Goal: Transaction & Acquisition: Purchase product/service

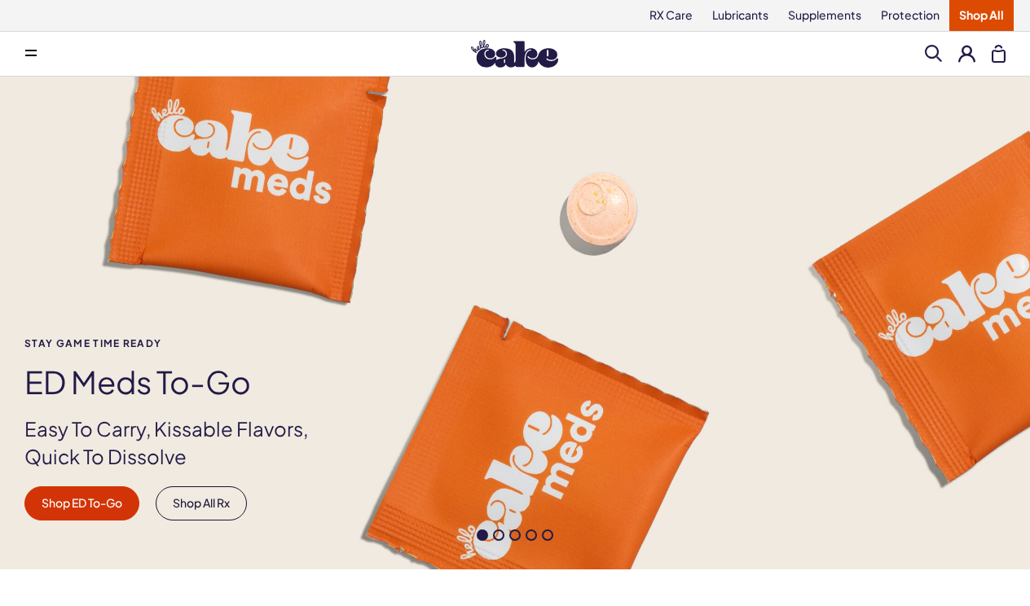
click at [970, 50] on button at bounding box center [967, 53] width 17 height 17
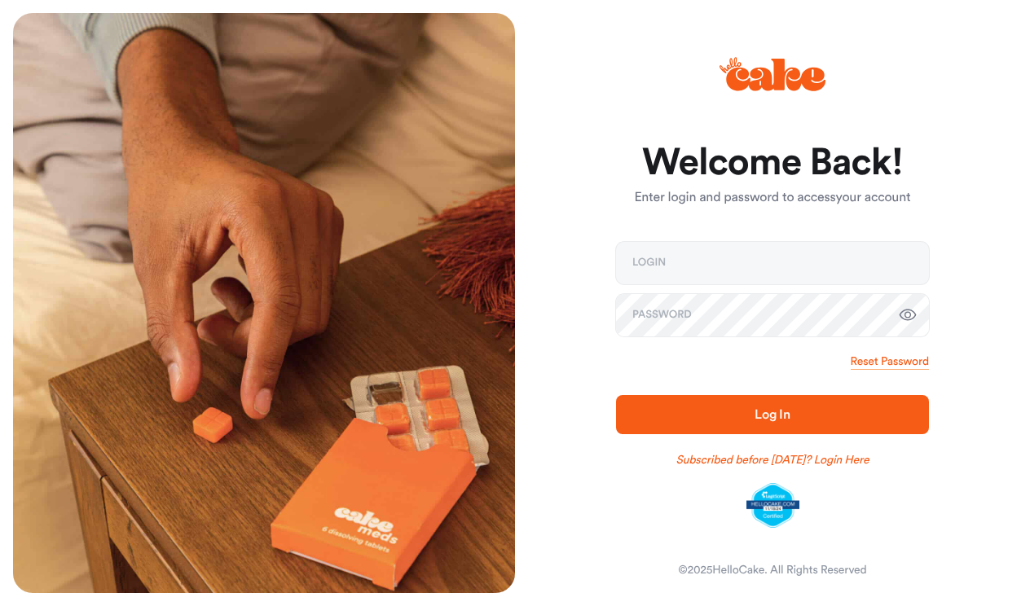
click at [690, 257] on input "email" at bounding box center [772, 263] width 313 height 42
type input "**********"
click at [992, 272] on div "**********" at bounding box center [766, 303] width 502 height 580
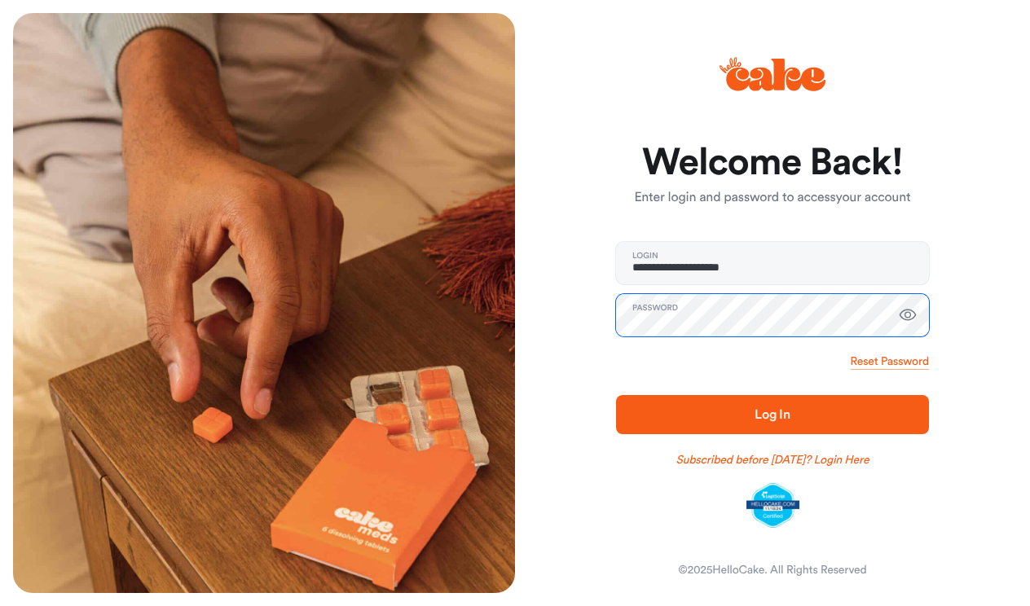
click at [773, 414] on button "Log In" at bounding box center [772, 414] width 313 height 39
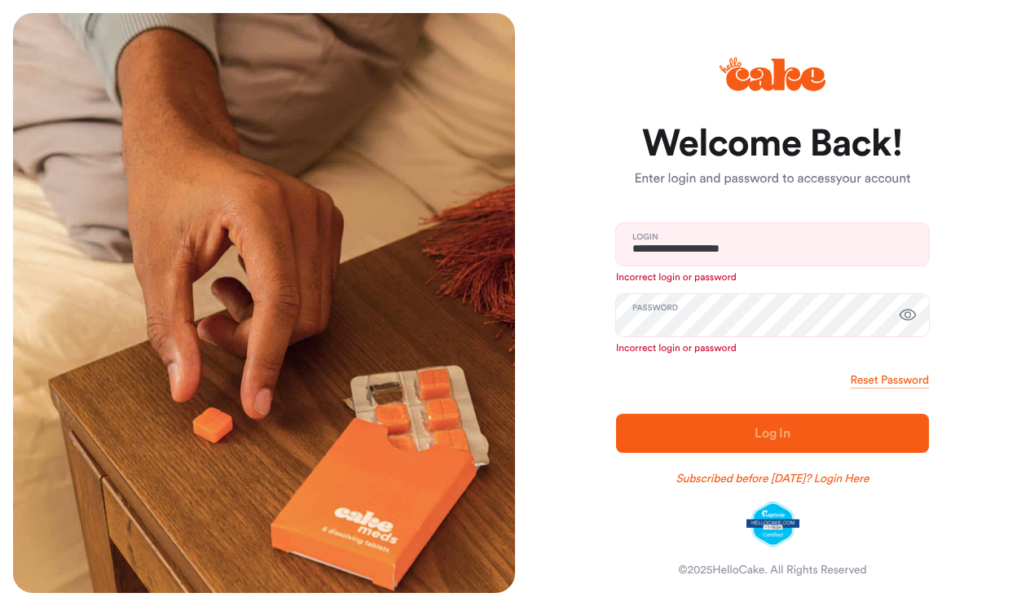
click at [773, 414] on button "Log In" at bounding box center [772, 433] width 313 height 39
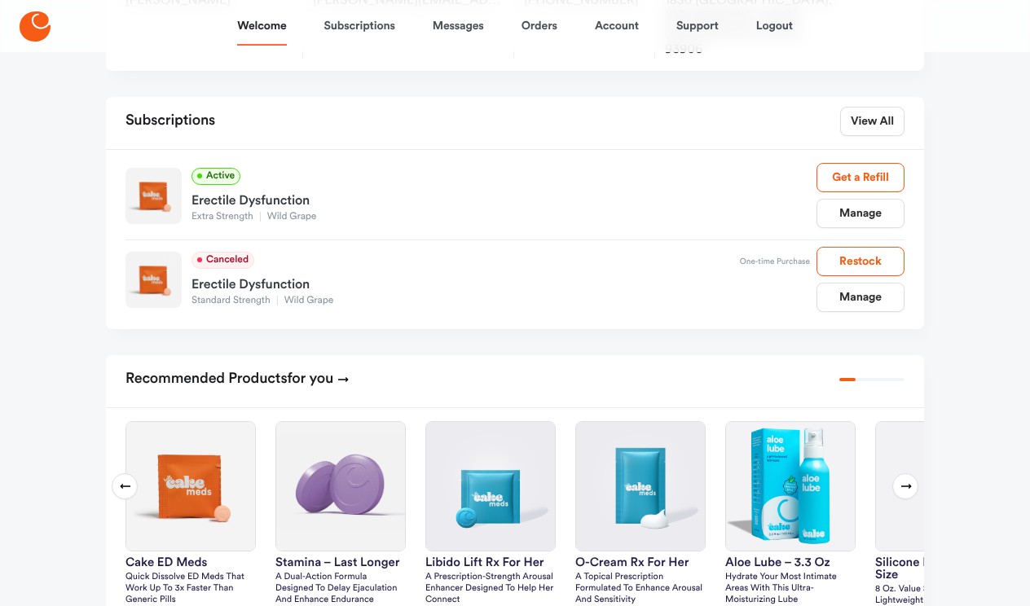
scroll to position [237, 0]
click at [838, 198] on link "Manage" at bounding box center [861, 212] width 88 height 29
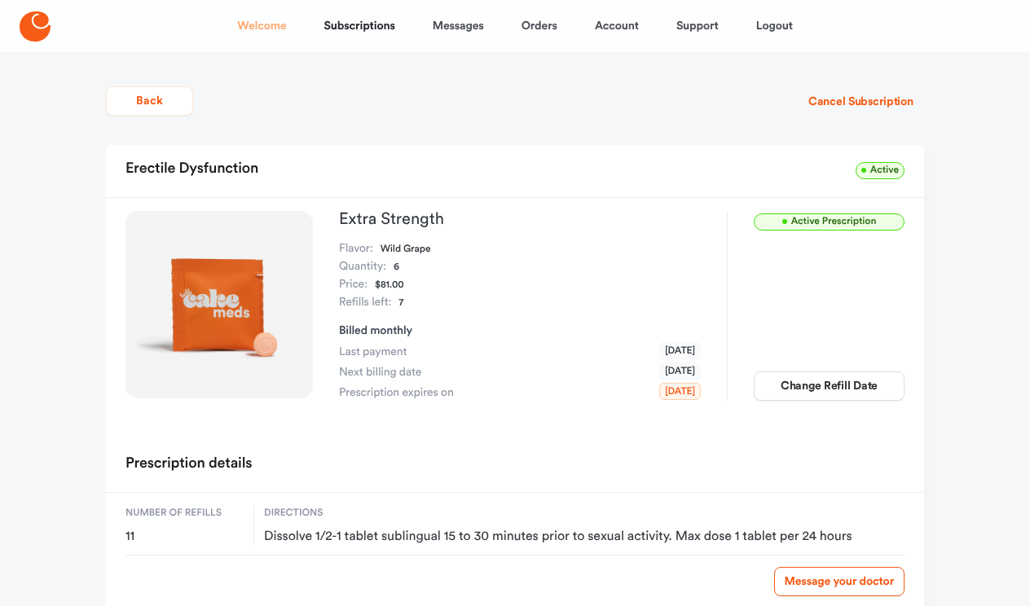
click at [279, 35] on link "Welcome" at bounding box center [261, 26] width 49 height 39
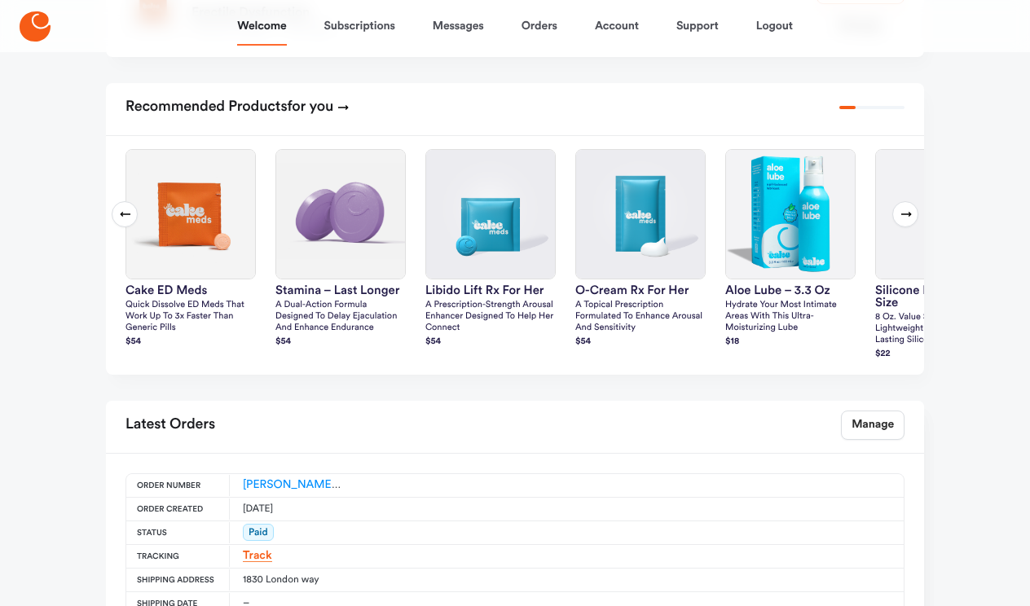
scroll to position [507, 0]
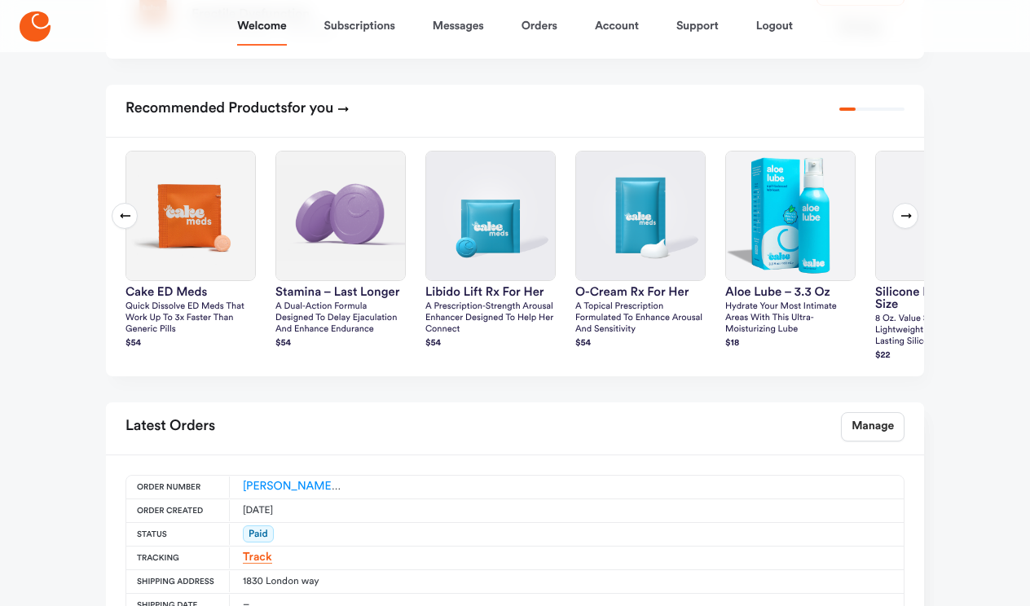
click at [907, 209] on icon at bounding box center [906, 215] width 13 height 13
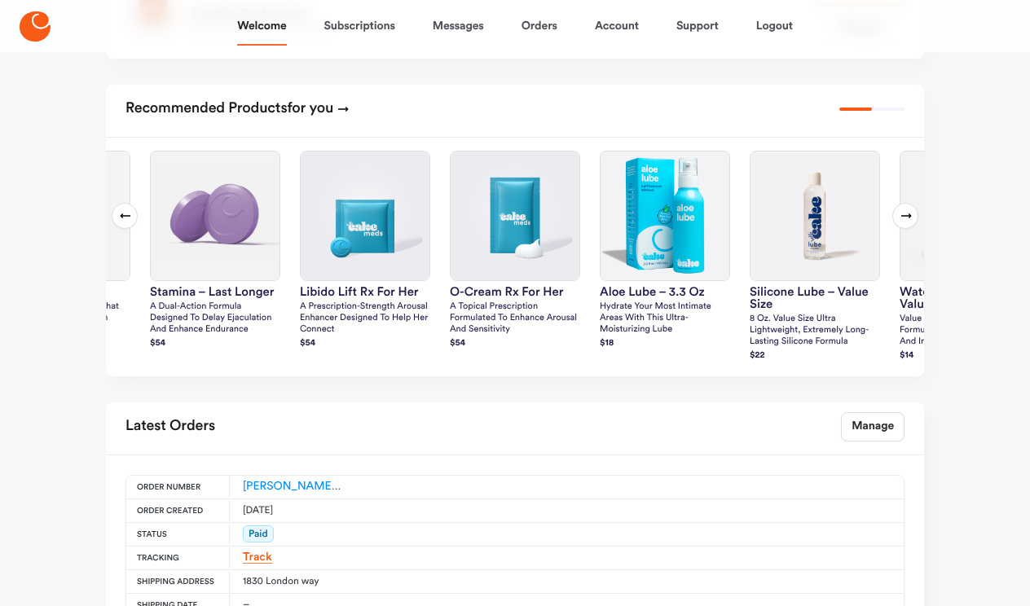
click at [906, 214] on icon at bounding box center [906, 216] width 11 height 5
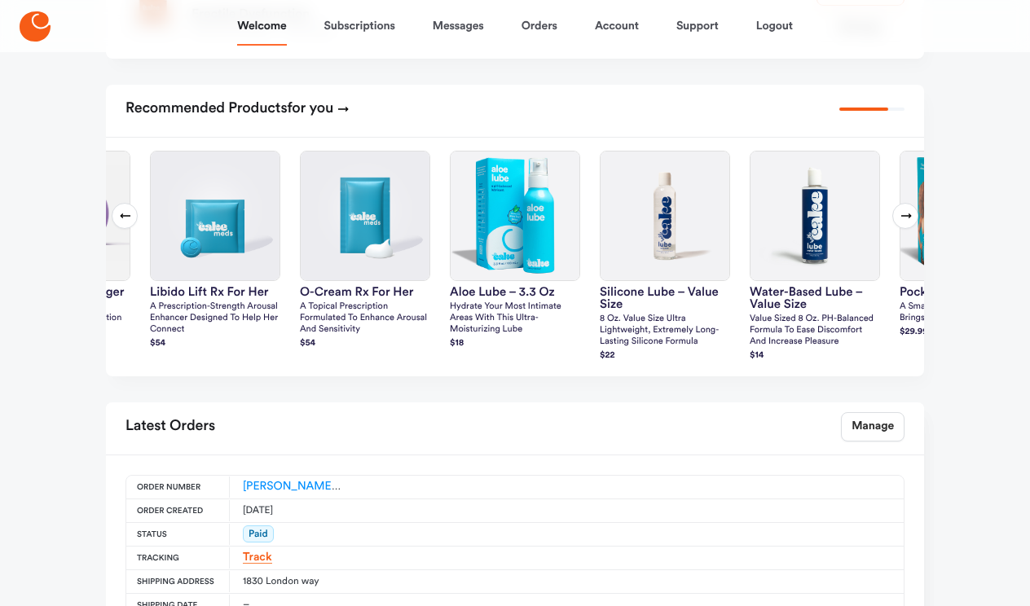
click at [906, 214] on icon at bounding box center [906, 216] width 11 height 5
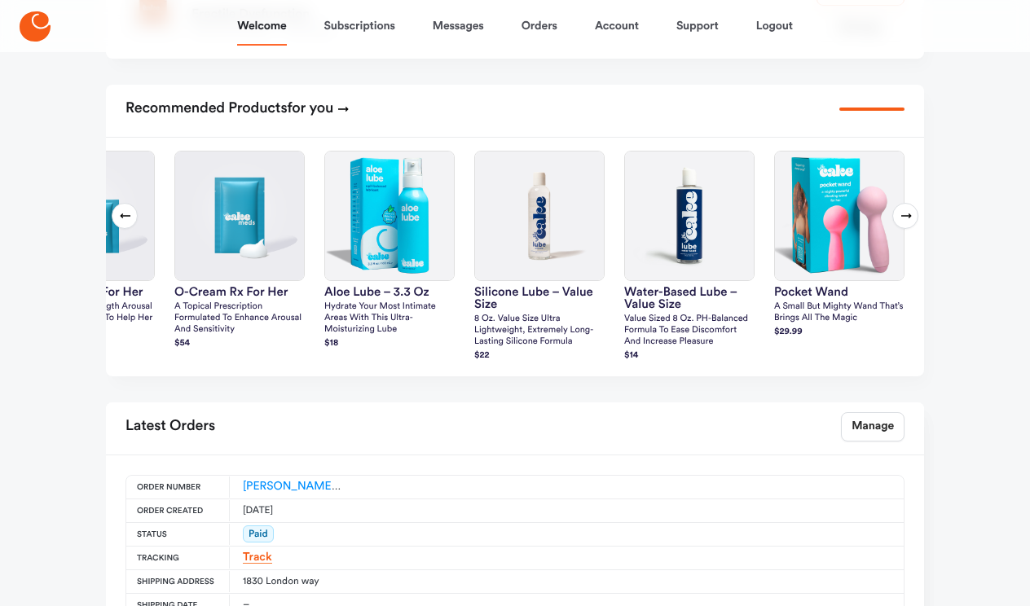
click at [906, 214] on icon at bounding box center [906, 216] width 11 height 5
click at [37, 26] on icon at bounding box center [35, 26] width 31 height 30
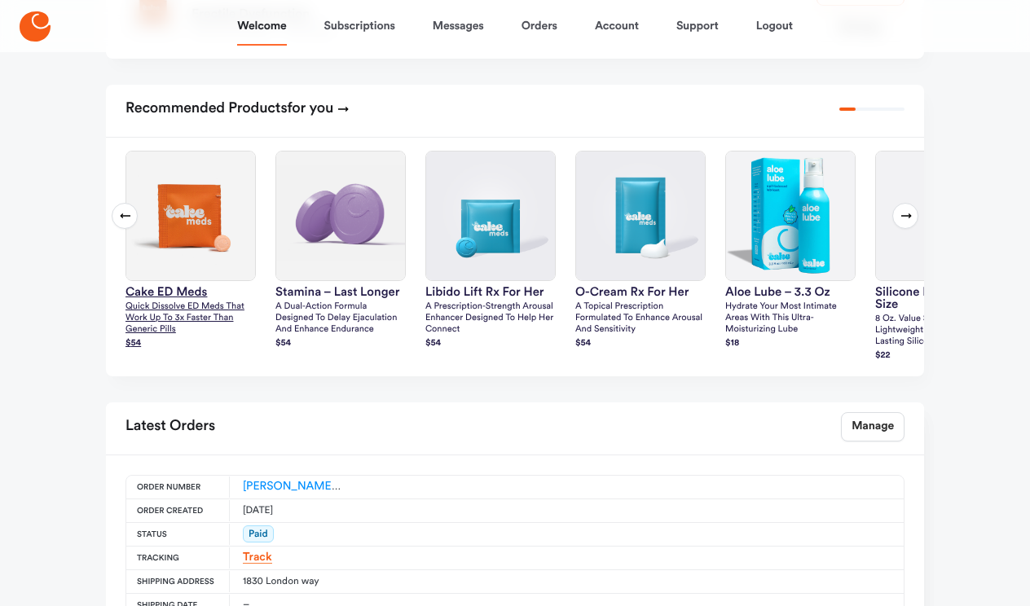
click at [168, 302] on p "Quick dissolve ED Meds that work up to 3x faster than generic pills" at bounding box center [191, 319] width 130 height 34
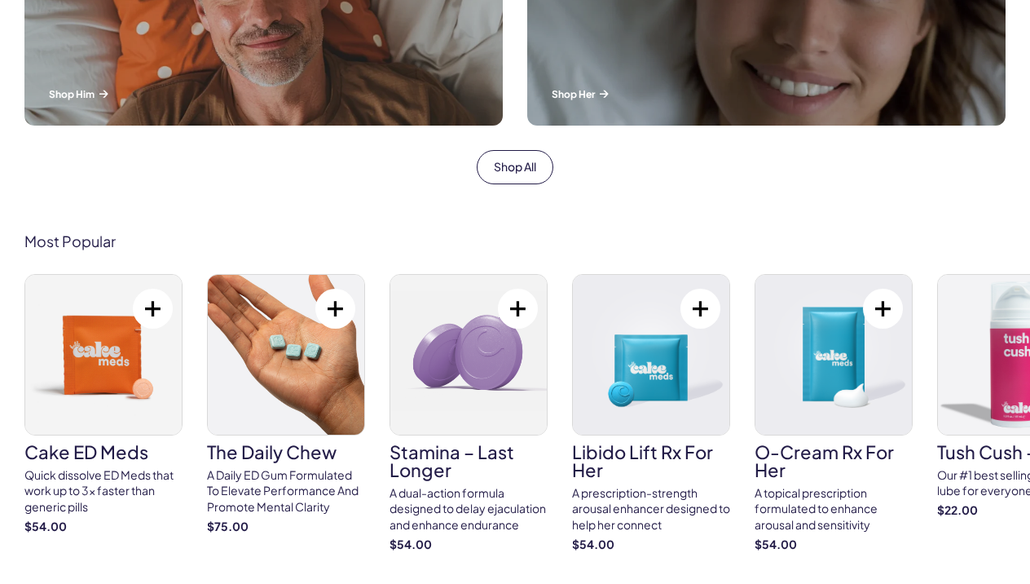
scroll to position [756, 0]
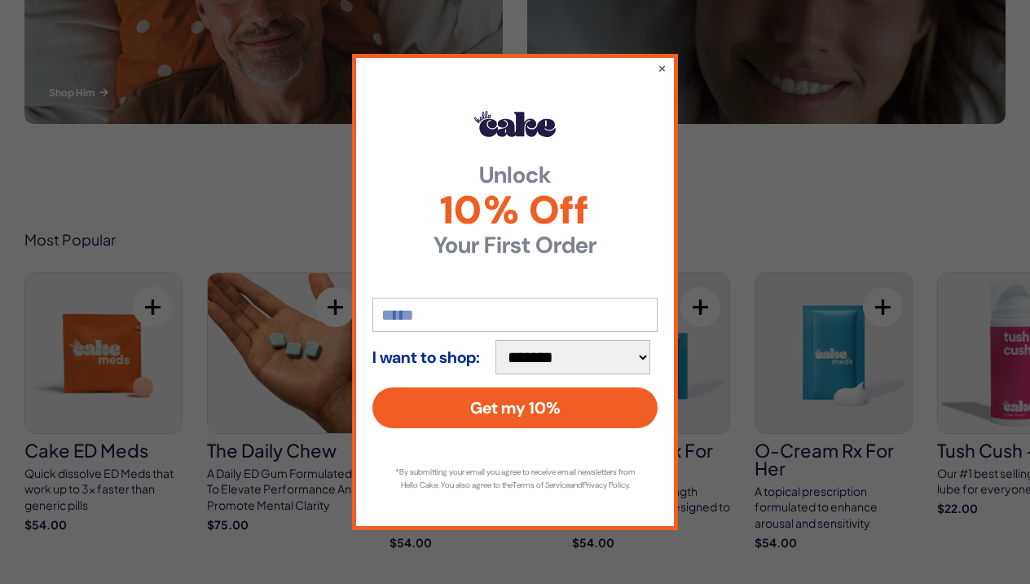
click at [654, 66] on div "**********" at bounding box center [515, 292] width 326 height 476
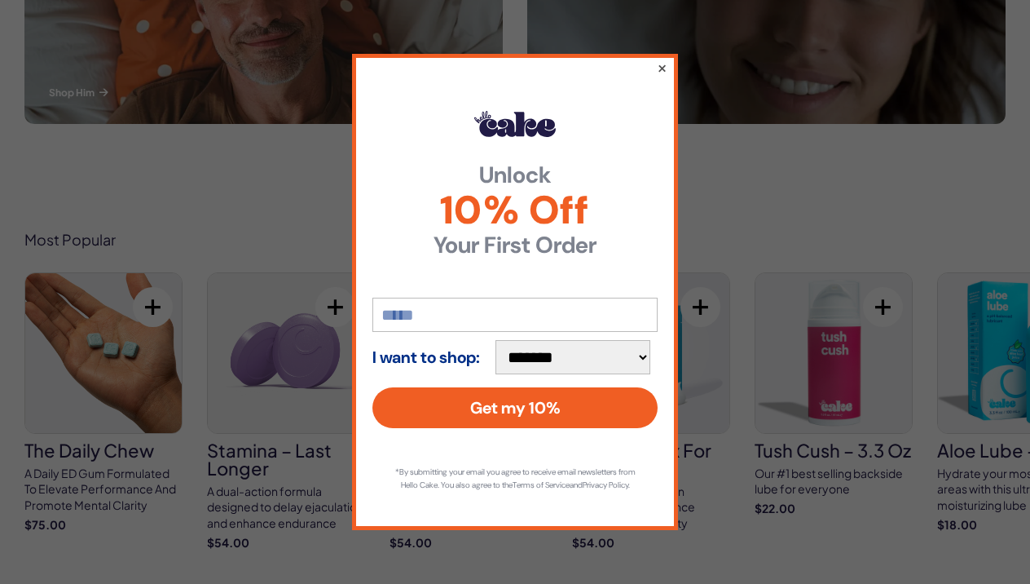
click at [662, 60] on button "×" at bounding box center [662, 68] width 11 height 20
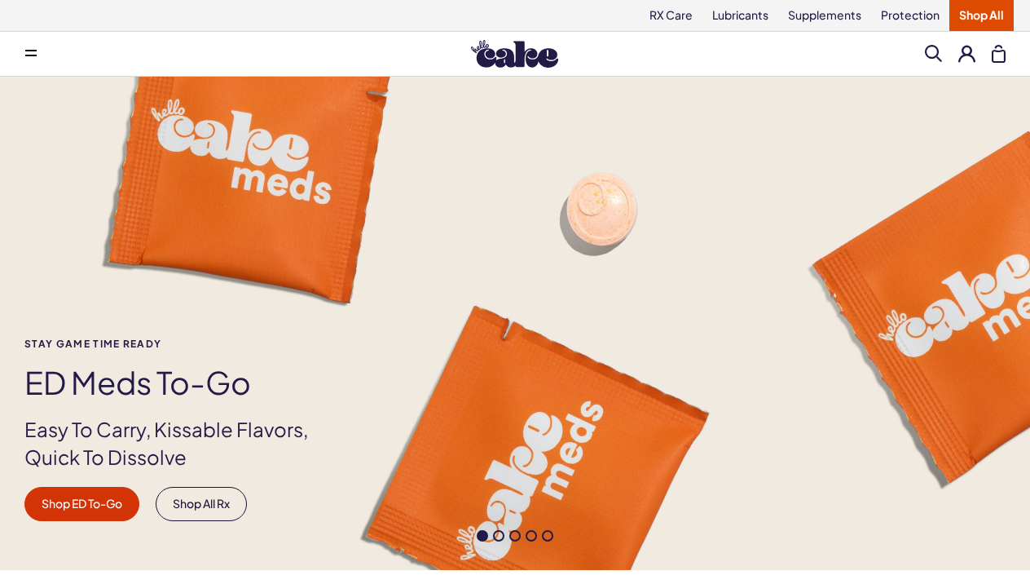
scroll to position [0, 0]
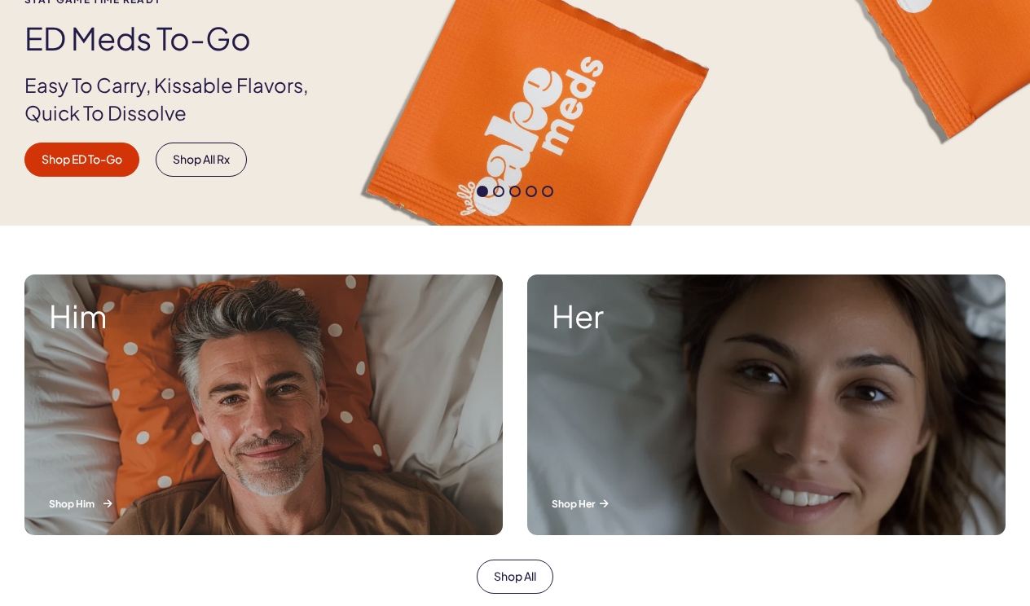
scroll to position [346, 0]
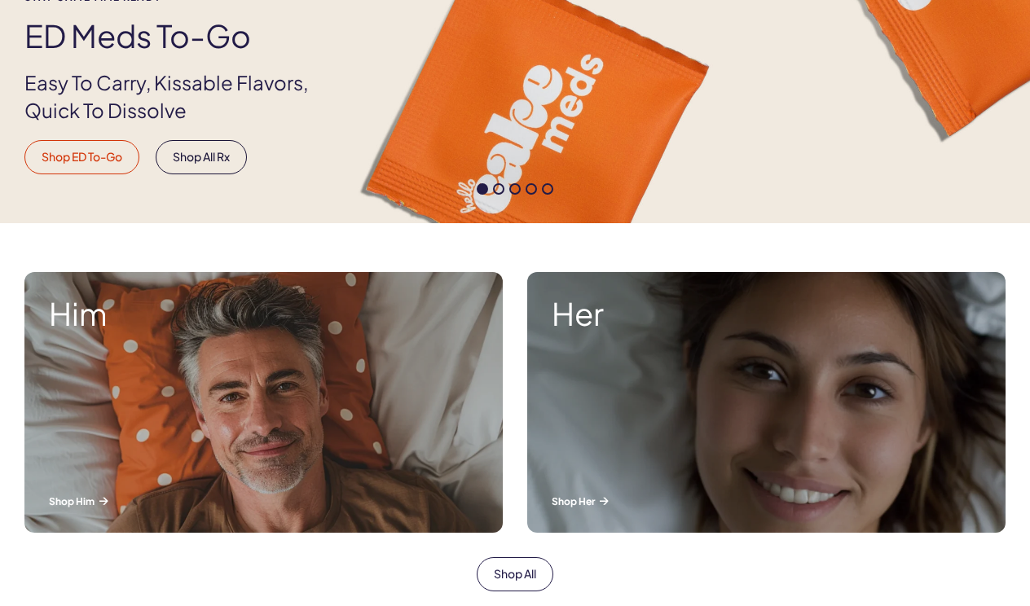
click at [110, 165] on link "Shop ED To-Go" at bounding box center [81, 157] width 115 height 34
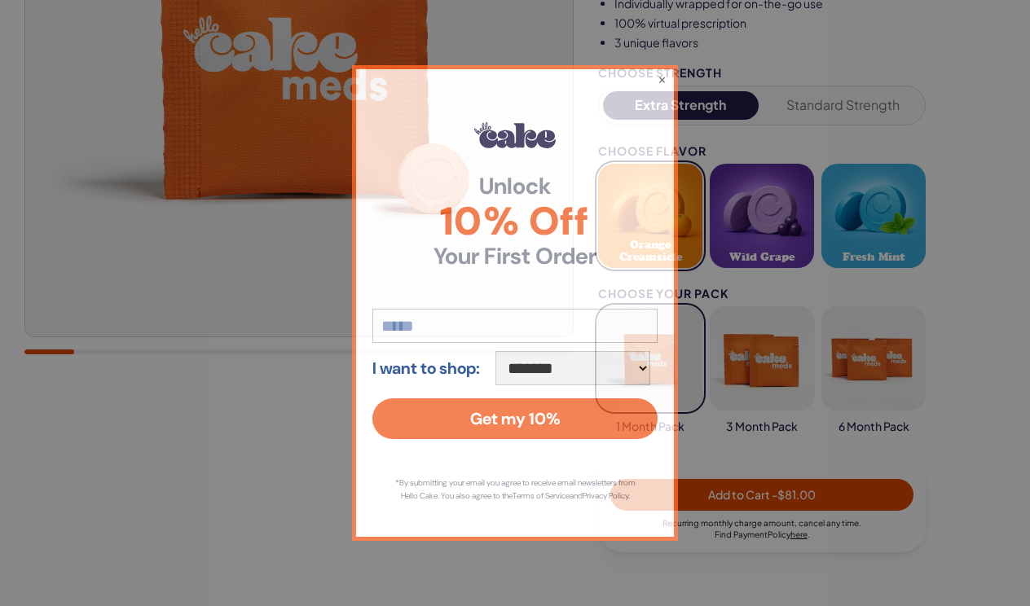
scroll to position [350, 0]
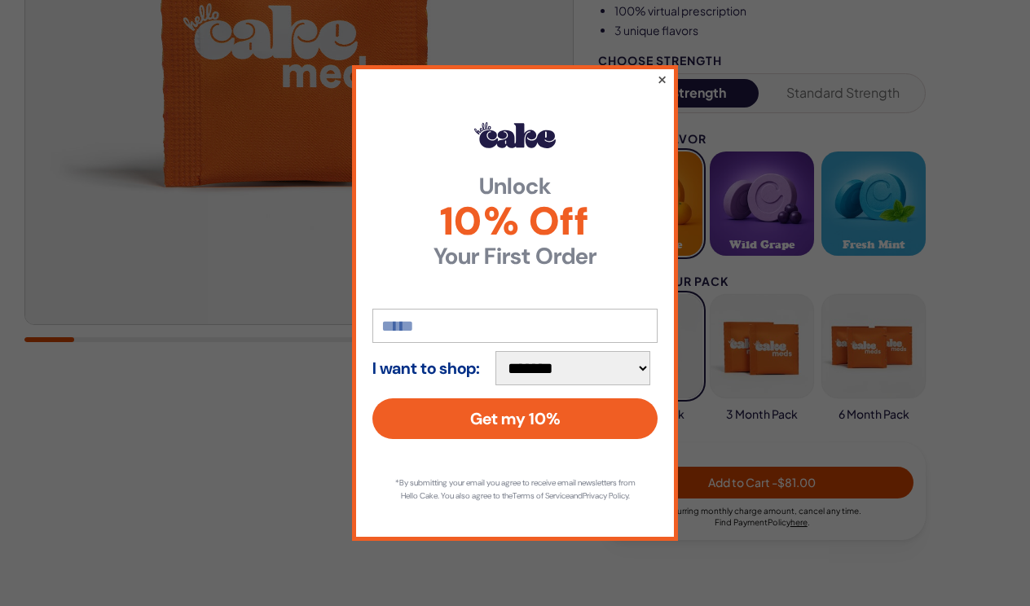
click at [661, 75] on button "×" at bounding box center [662, 79] width 11 height 20
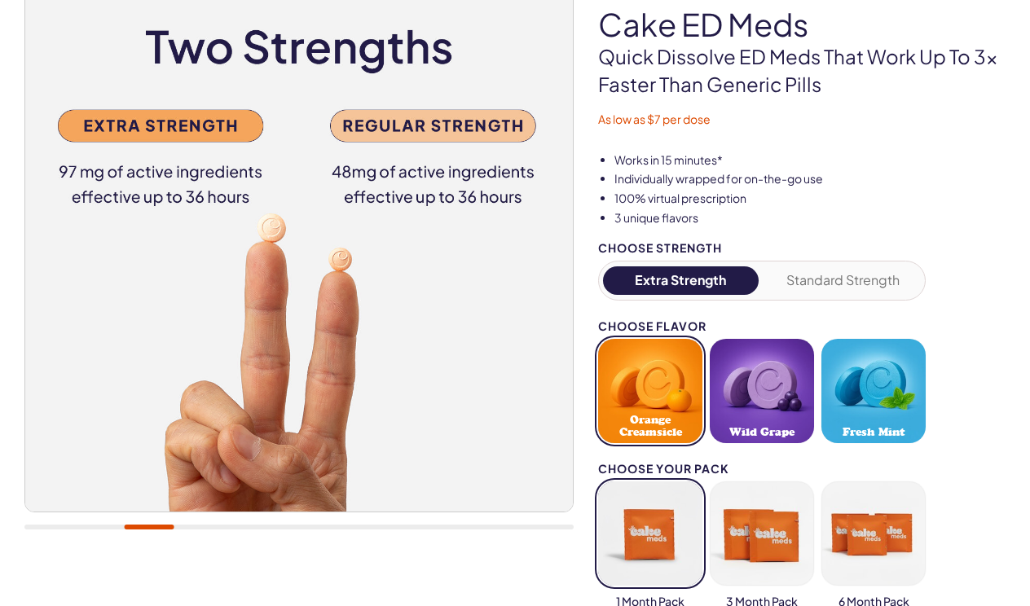
scroll to position [132, 0]
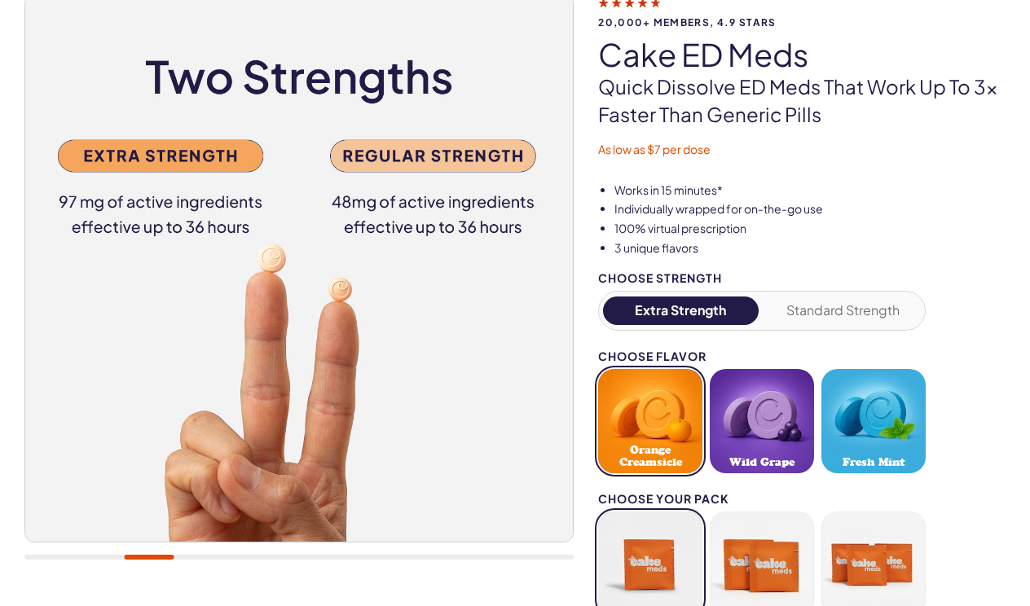
click at [836, 302] on button "Standard Strength" at bounding box center [844, 311] width 156 height 29
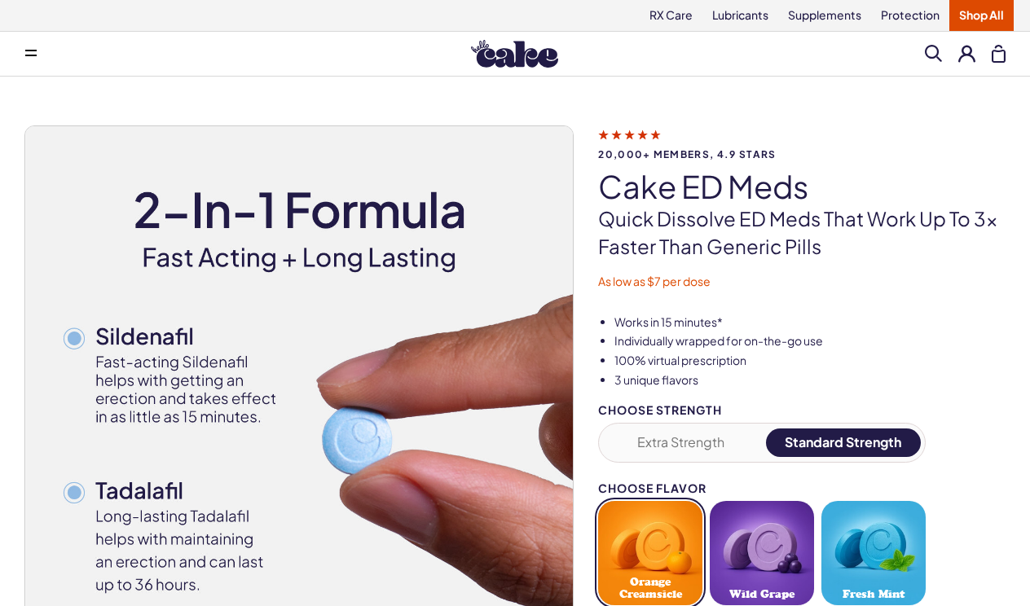
scroll to position [0, 0]
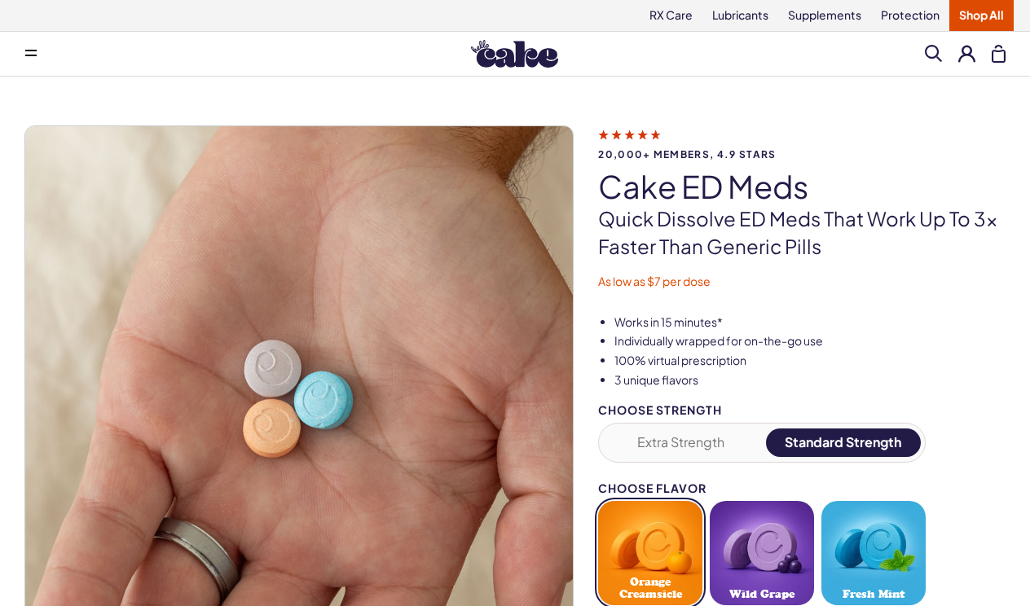
click at [666, 448] on button "Extra Strength" at bounding box center [681, 443] width 156 height 29
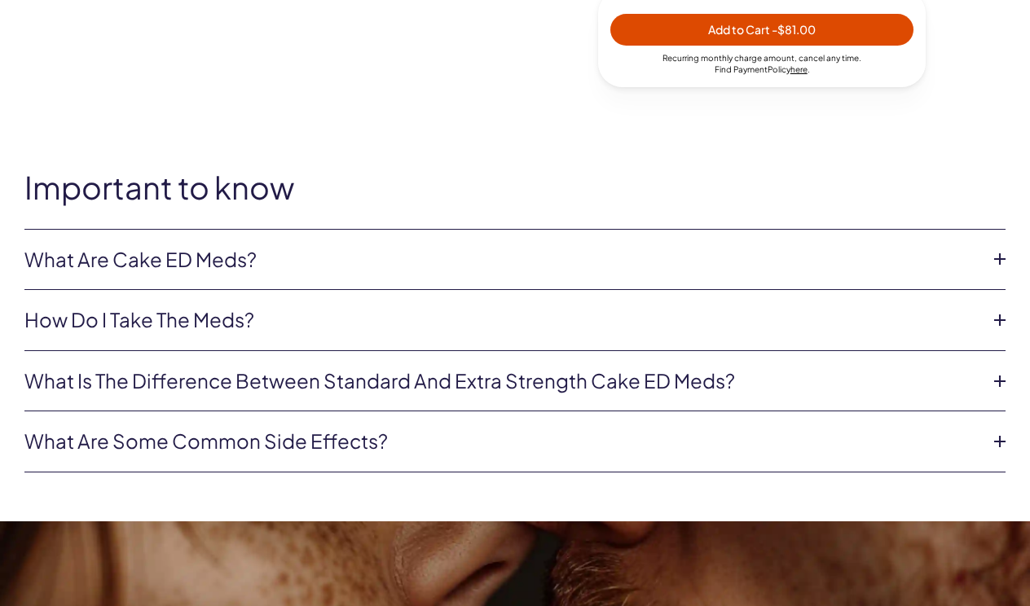
scroll to position [818, 0]
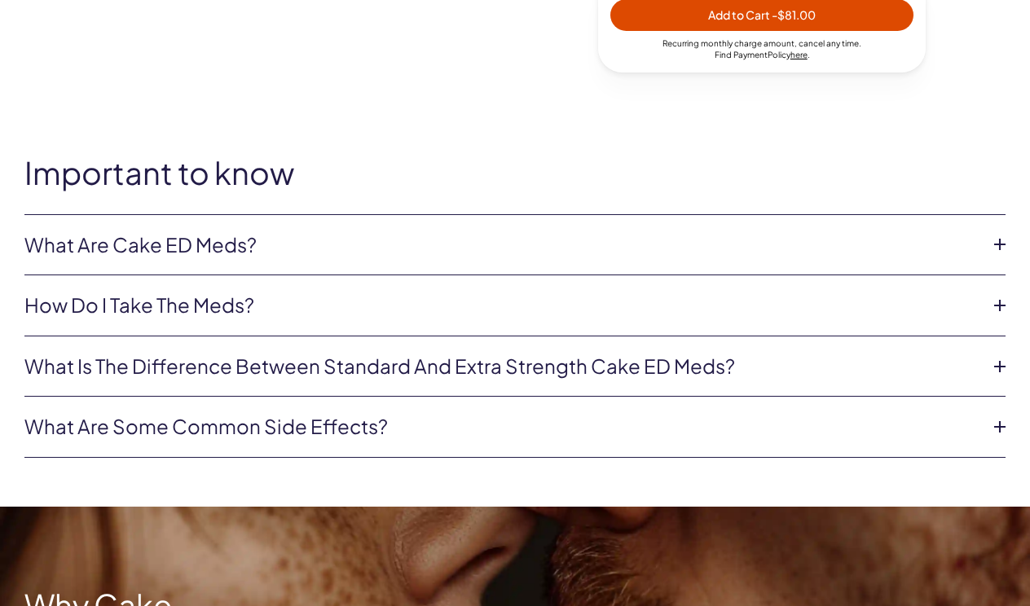
click at [584, 369] on link "What is the difference between Standard and Extra Strength Cake ED meds?" at bounding box center [501, 367] width 955 height 28
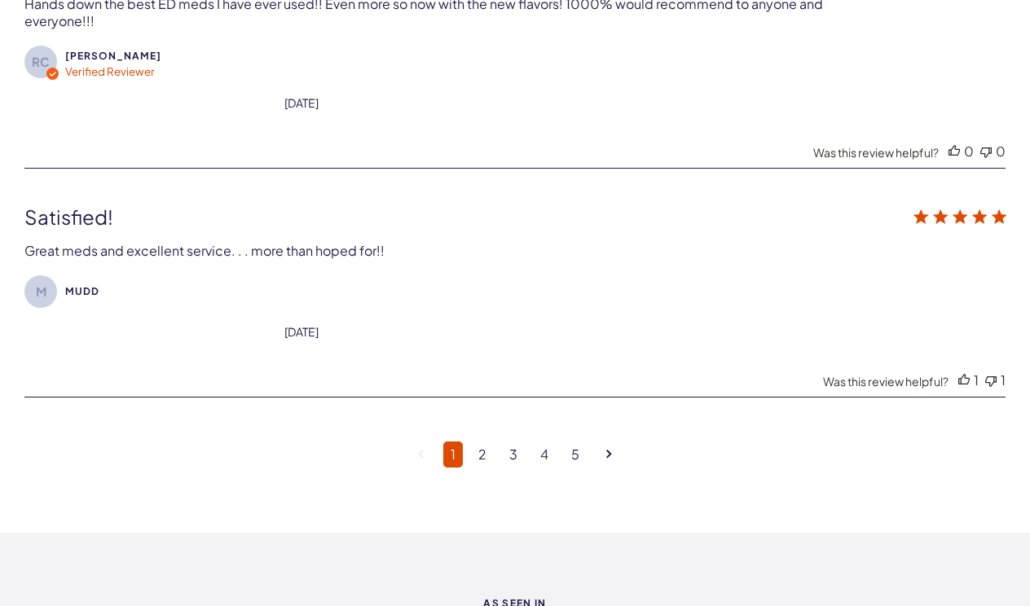
scroll to position [6078, 0]
click at [607, 448] on icon "Goto next page" at bounding box center [609, 452] width 6 height 9
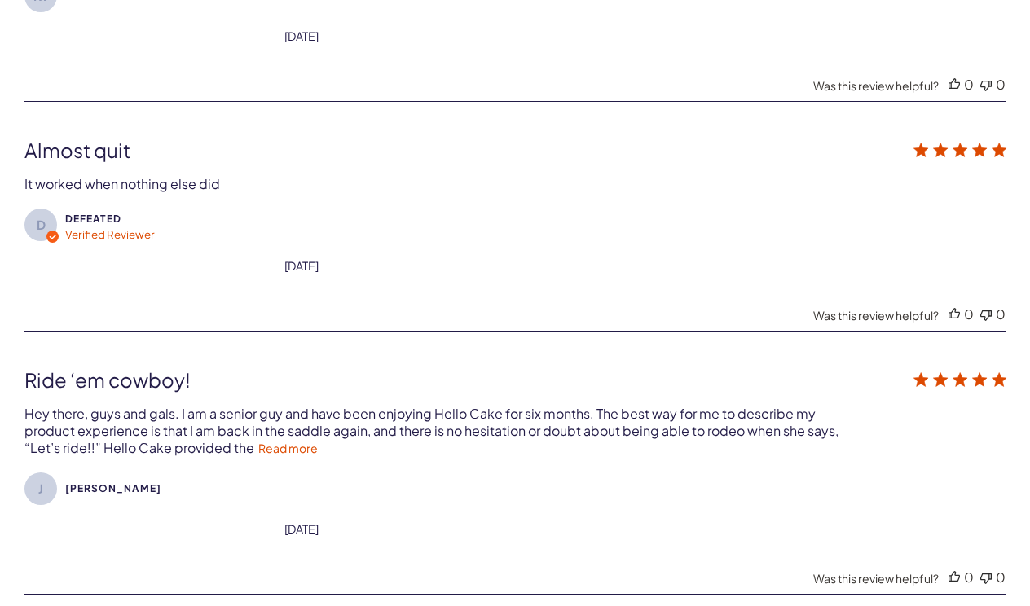
scroll to position [5897, 0]
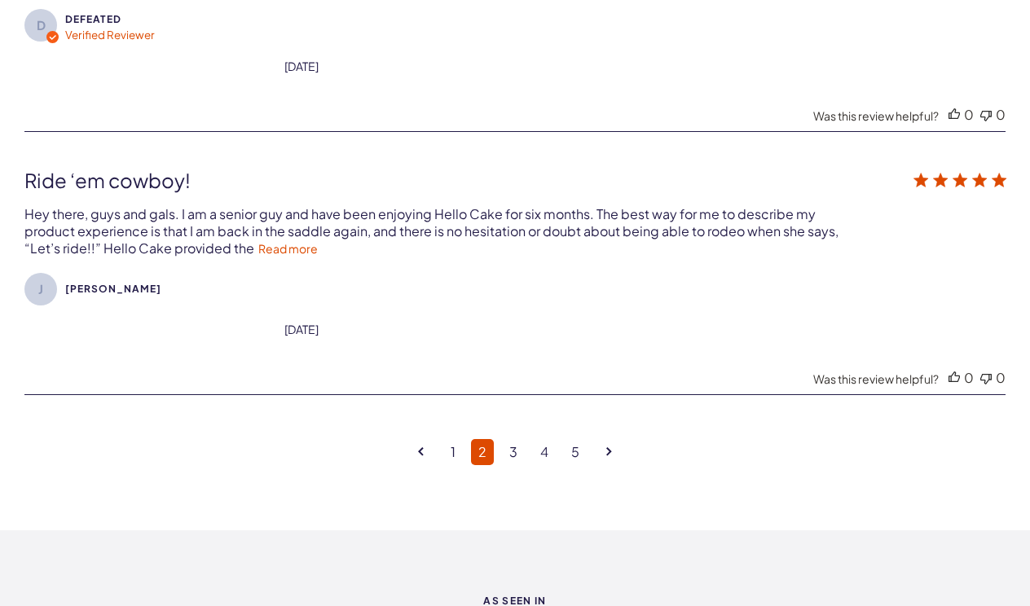
click at [607, 447] on icon "Goto next page" at bounding box center [609, 451] width 6 height 9
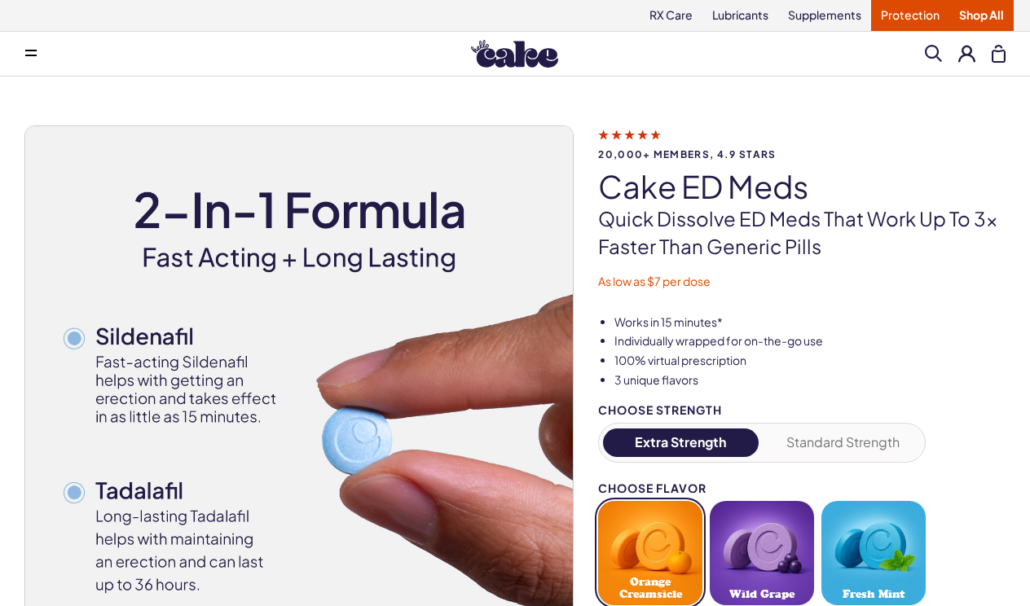
scroll to position [0, 0]
click at [961, 63] on div "Search Clear All" at bounding box center [965, 54] width 81 height 19
click at [972, 50] on button at bounding box center [967, 53] width 17 height 17
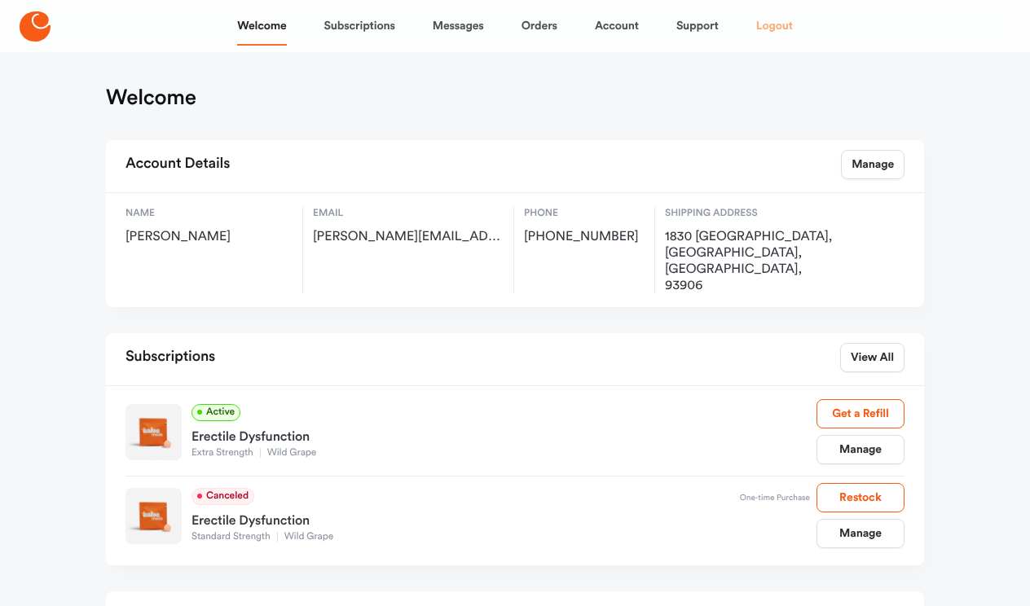
click at [776, 20] on link "Logout" at bounding box center [774, 26] width 37 height 39
